Goal: Information Seeking & Learning: Learn about a topic

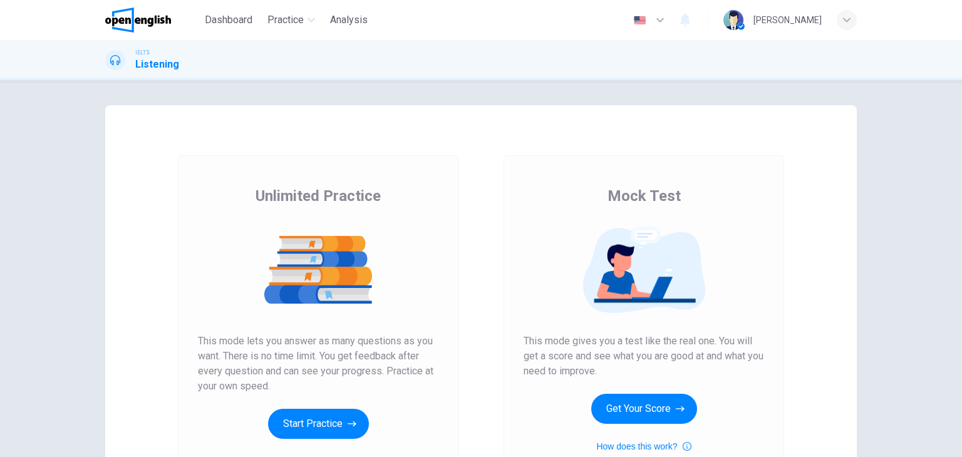
scroll to position [148, 0]
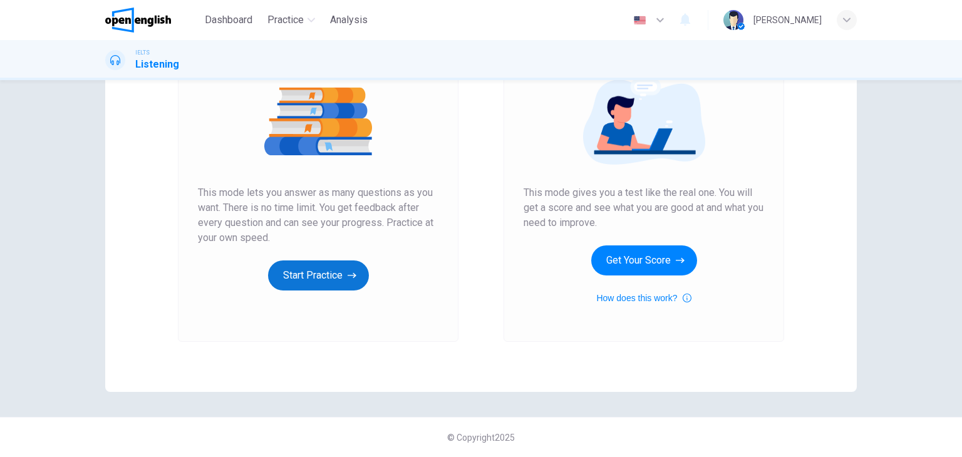
click at [294, 286] on button "Start Practice" at bounding box center [318, 275] width 101 height 30
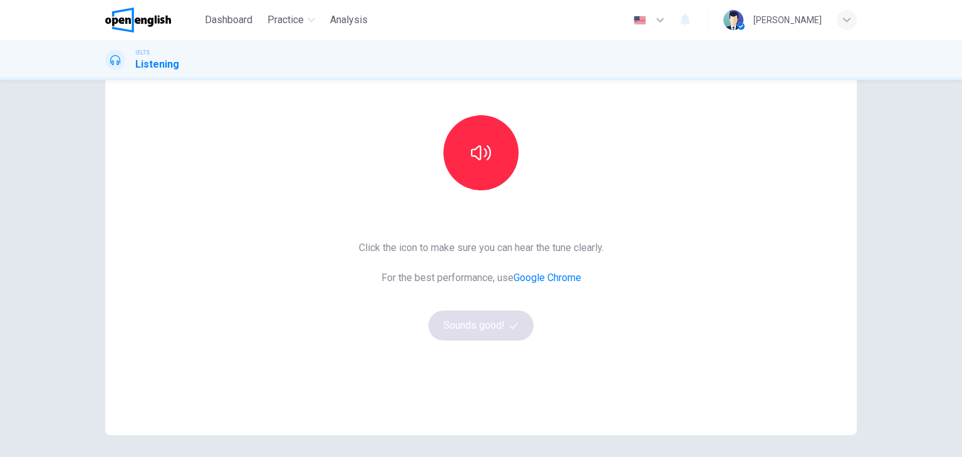
scroll to position [105, 0]
click at [465, 179] on button "button" at bounding box center [480, 152] width 75 height 75
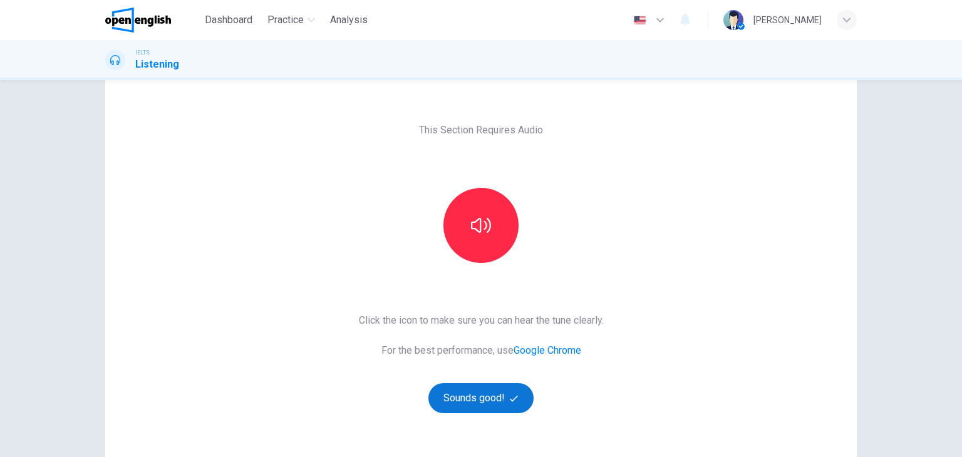
scroll to position [33, 0]
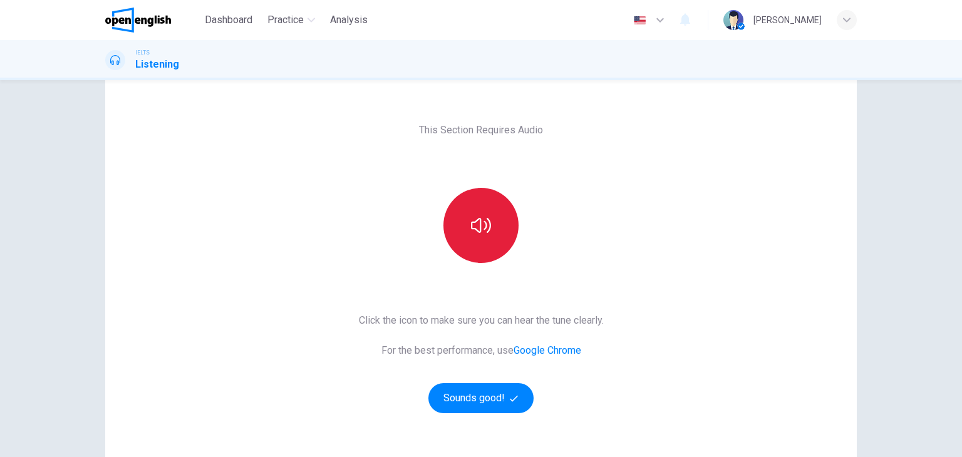
click at [481, 234] on icon "button" at bounding box center [481, 225] width 20 height 20
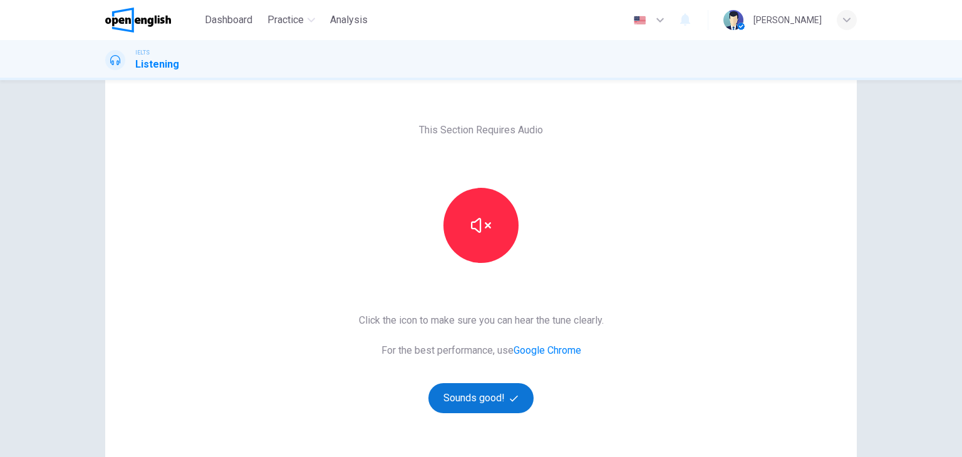
click at [492, 403] on button "Sounds good!" at bounding box center [480, 398] width 105 height 30
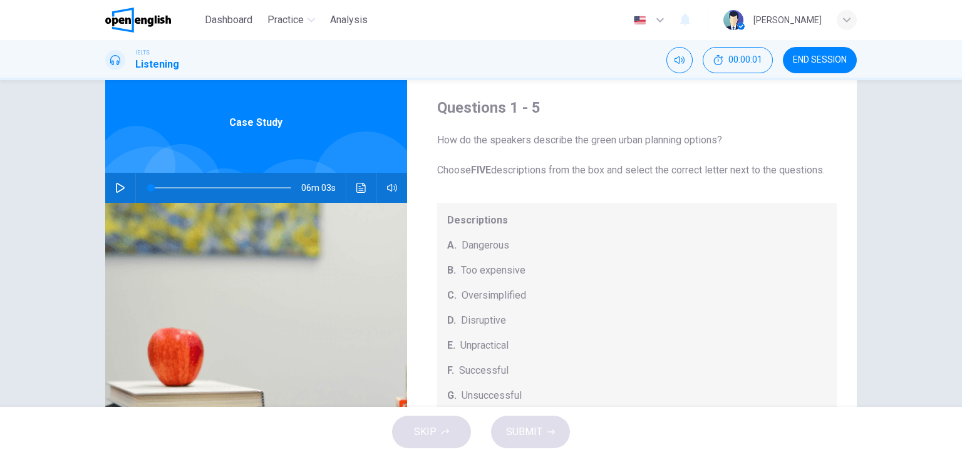
click at [115, 186] on icon "button" at bounding box center [120, 188] width 10 height 10
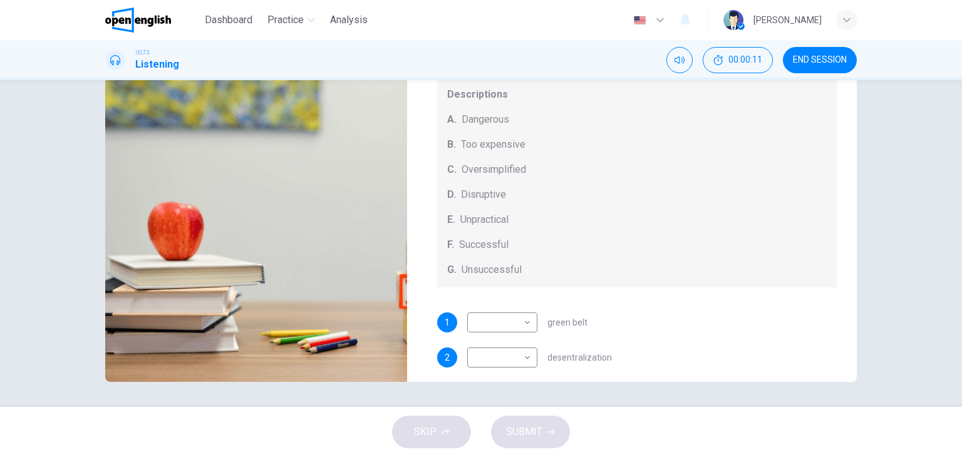
scroll to position [0, 0]
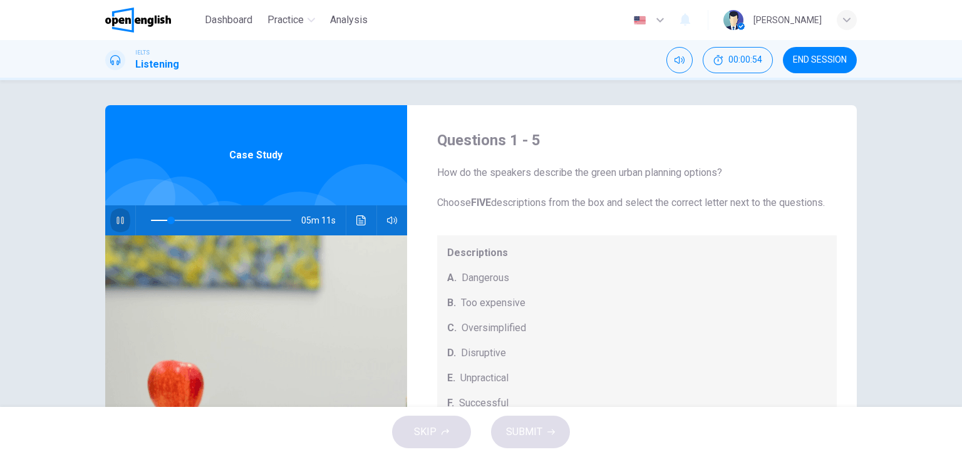
click at [119, 224] on icon "button" at bounding box center [120, 220] width 10 height 10
type input "**"
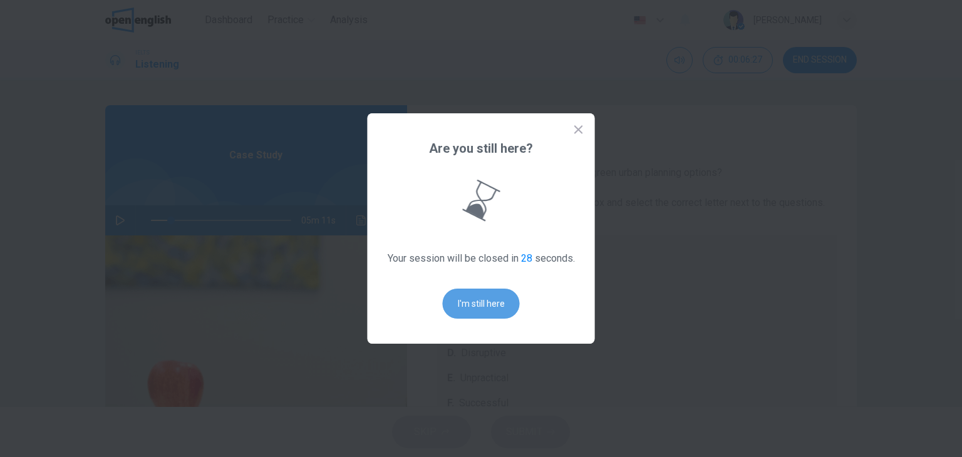
click at [476, 296] on button "I'm still here" at bounding box center [481, 304] width 77 height 30
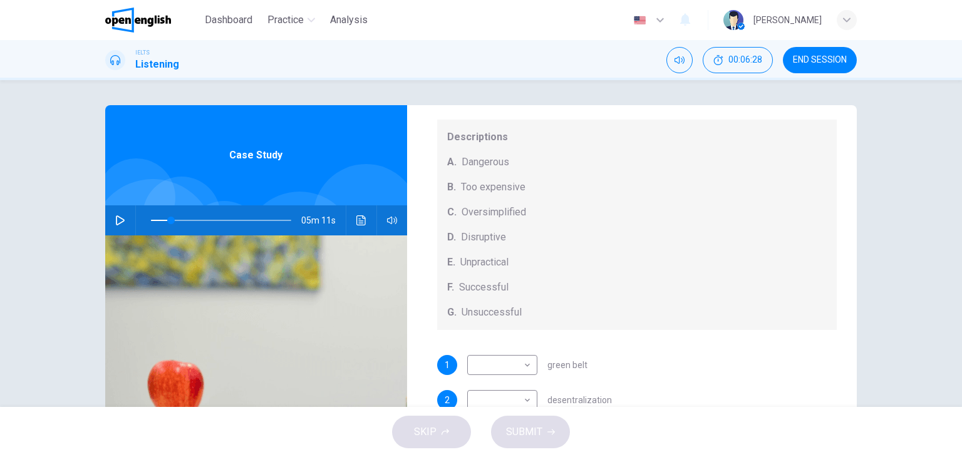
scroll to position [130, 0]
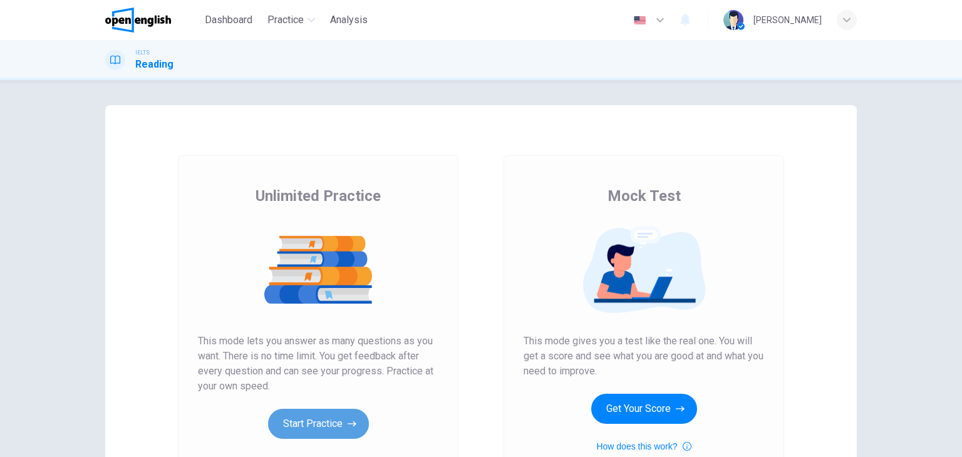
click at [321, 416] on button "Start Practice" at bounding box center [318, 424] width 101 height 30
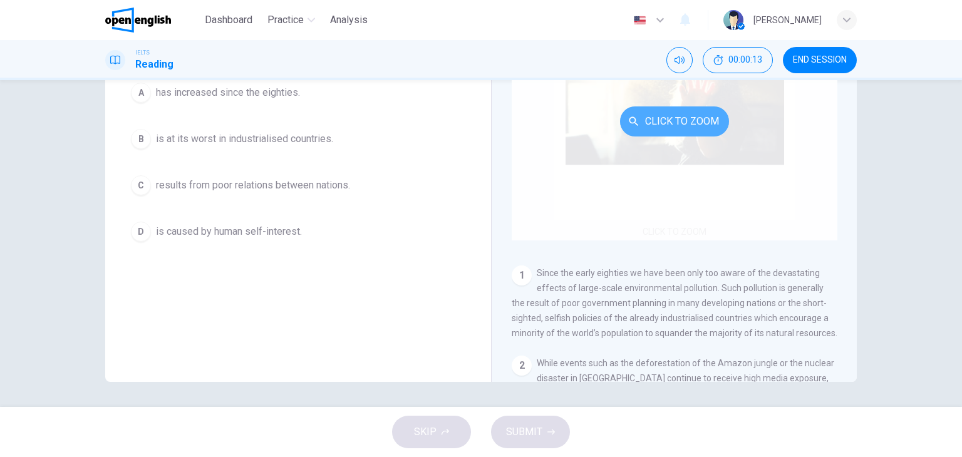
click at [661, 130] on button "Click to Zoom" at bounding box center [674, 121] width 109 height 30
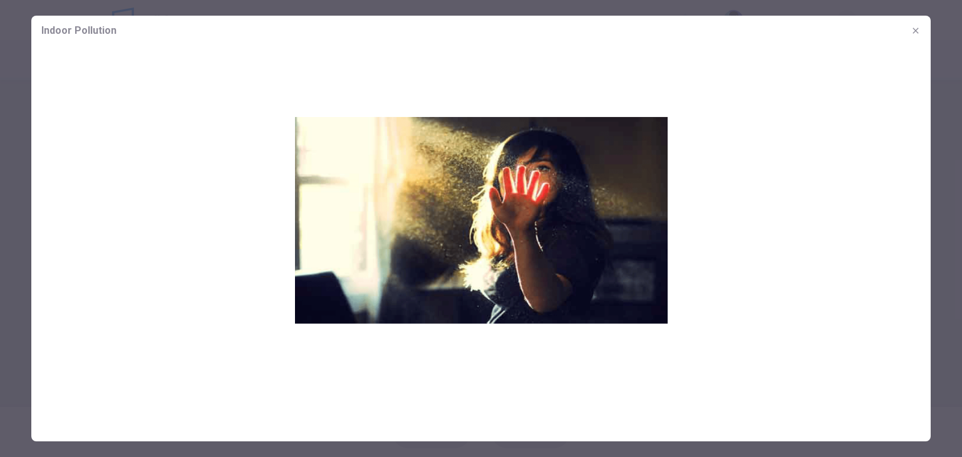
click at [956, 162] on div at bounding box center [481, 228] width 962 height 457
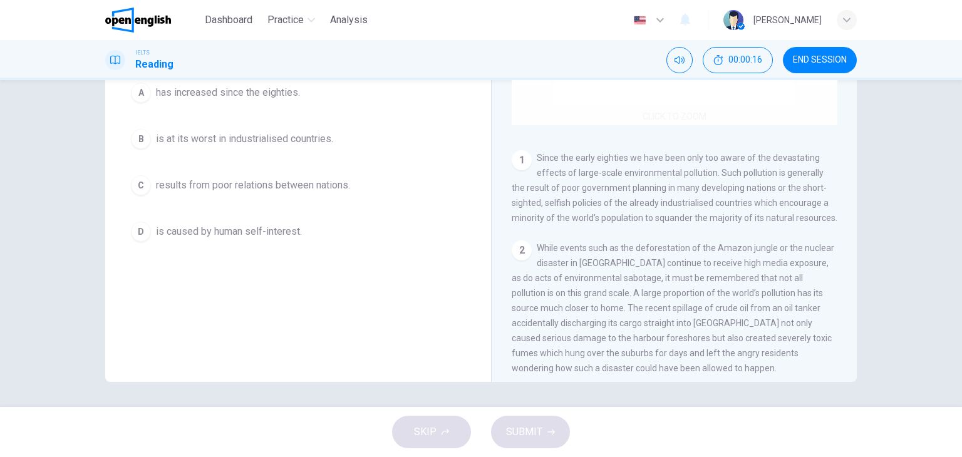
scroll to position [130, 0]
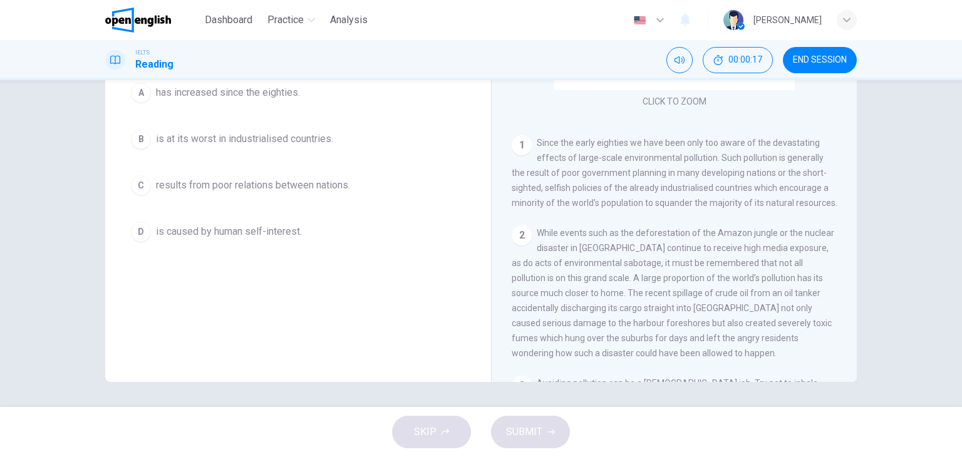
click at [907, 224] on div "Question 1 Choose the correct answer, A , B , C or D . In the first paragraph, …" at bounding box center [481, 243] width 962 height 327
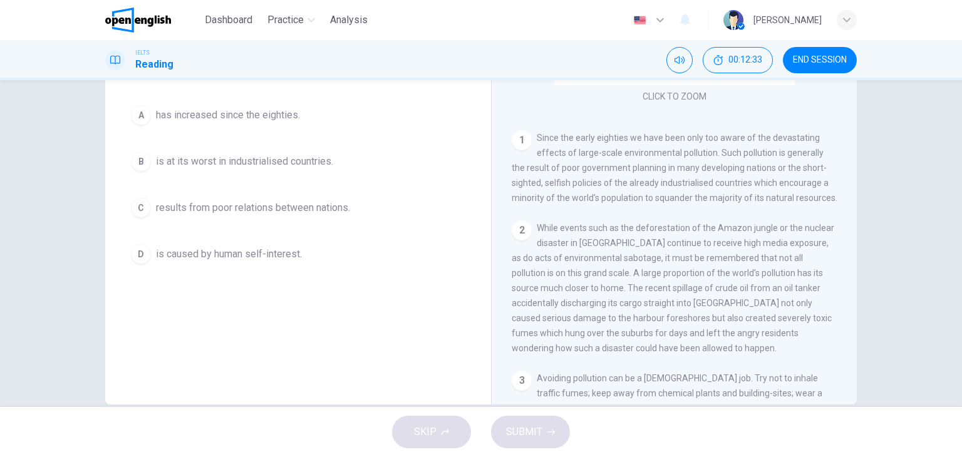
scroll to position [0, 0]
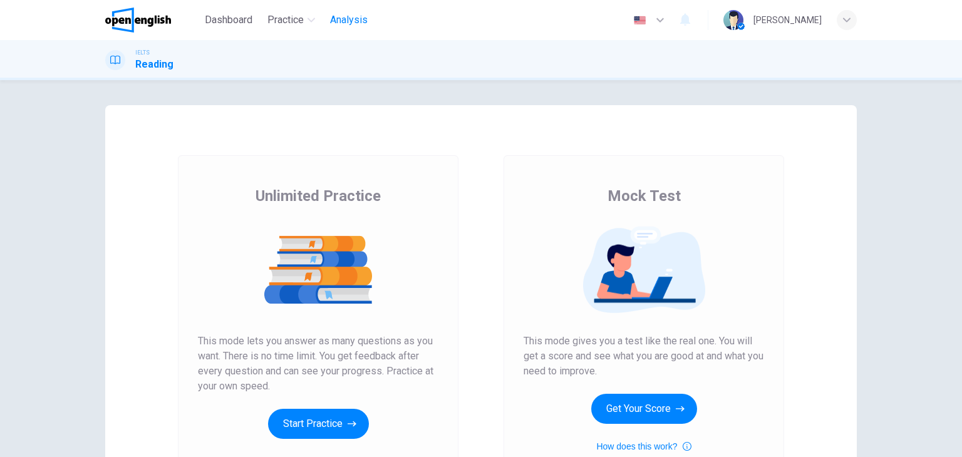
click at [346, 15] on span "Analysis" at bounding box center [349, 20] width 38 height 15
